Goal: Task Accomplishment & Management: Use online tool/utility

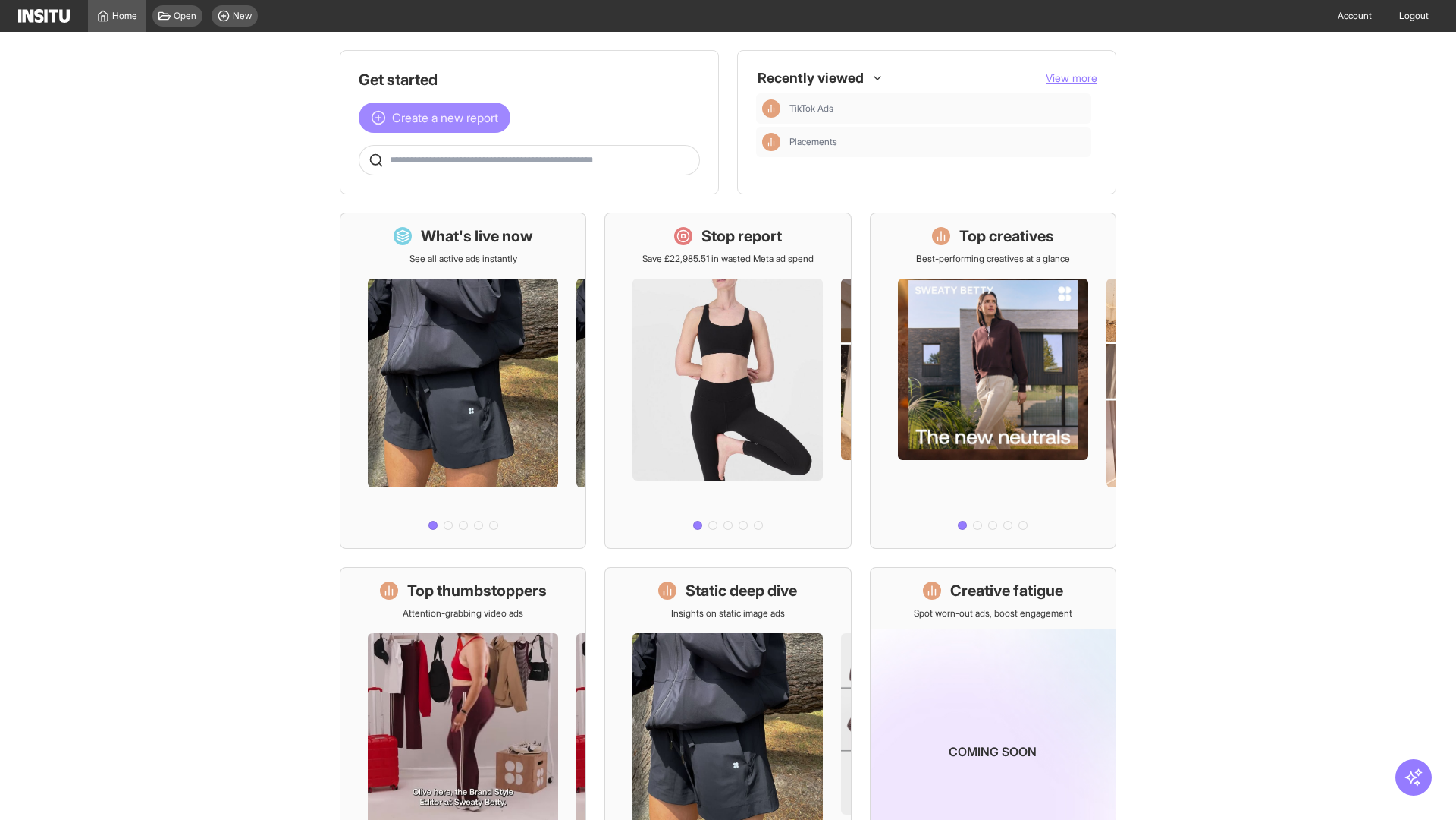
click at [439, 117] on span "Create a new report" at bounding box center [445, 117] width 106 height 18
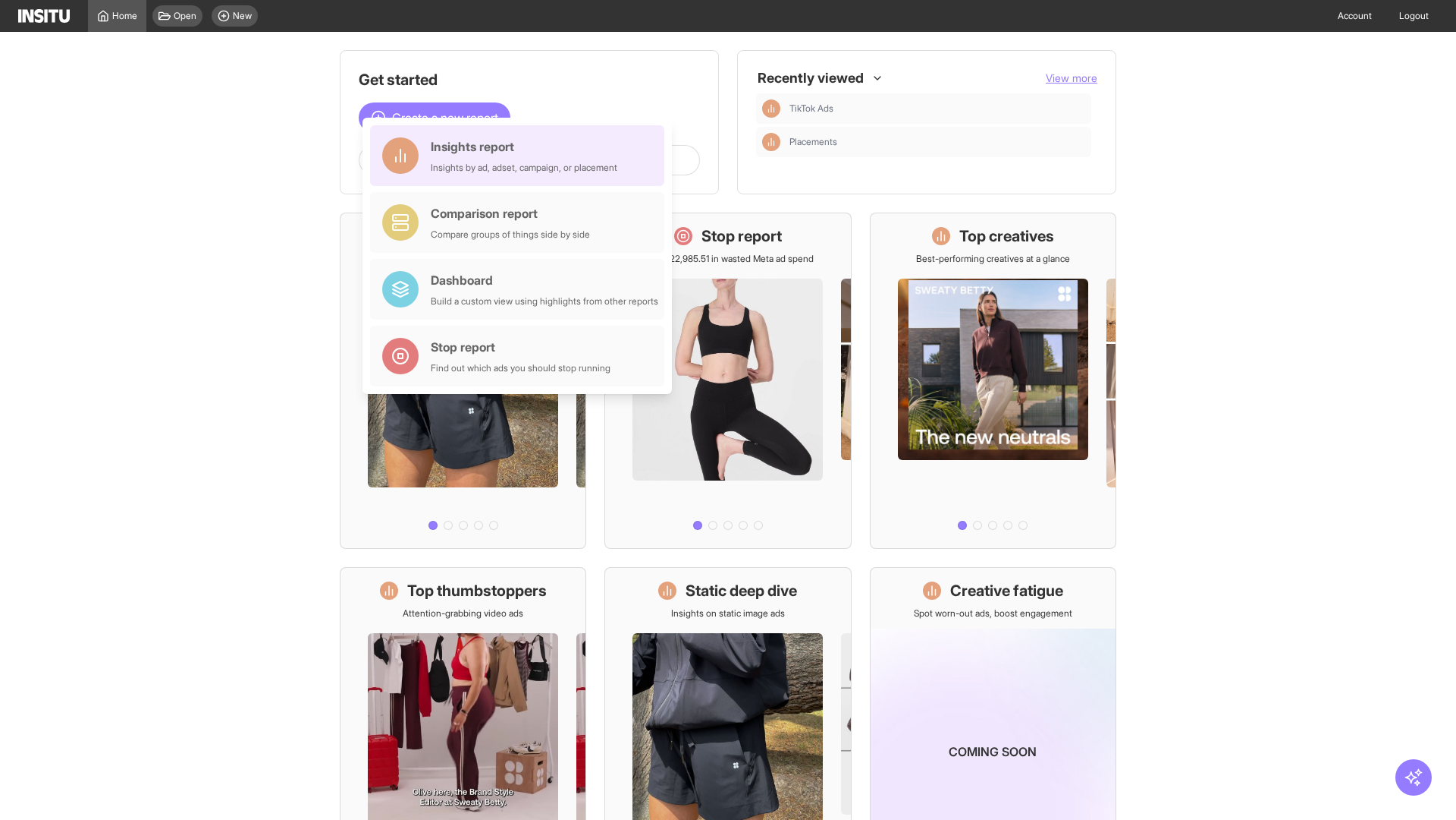
click at [521, 156] on div "Insights report Insights by ad, adset, campaign, or placement" at bounding box center [523, 156] width 186 height 37
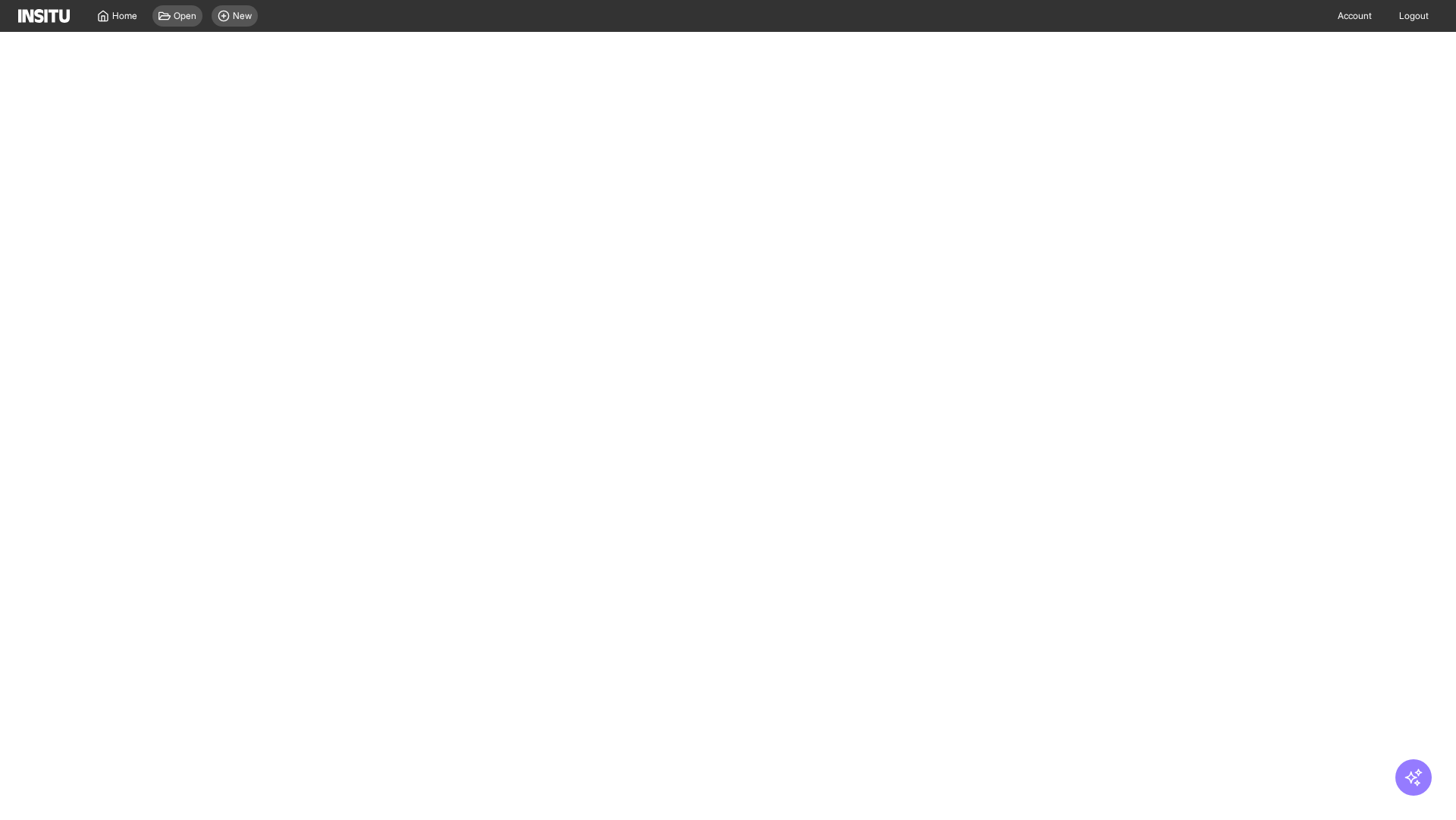
select select "**"
